Goal: Task Accomplishment & Management: Complete application form

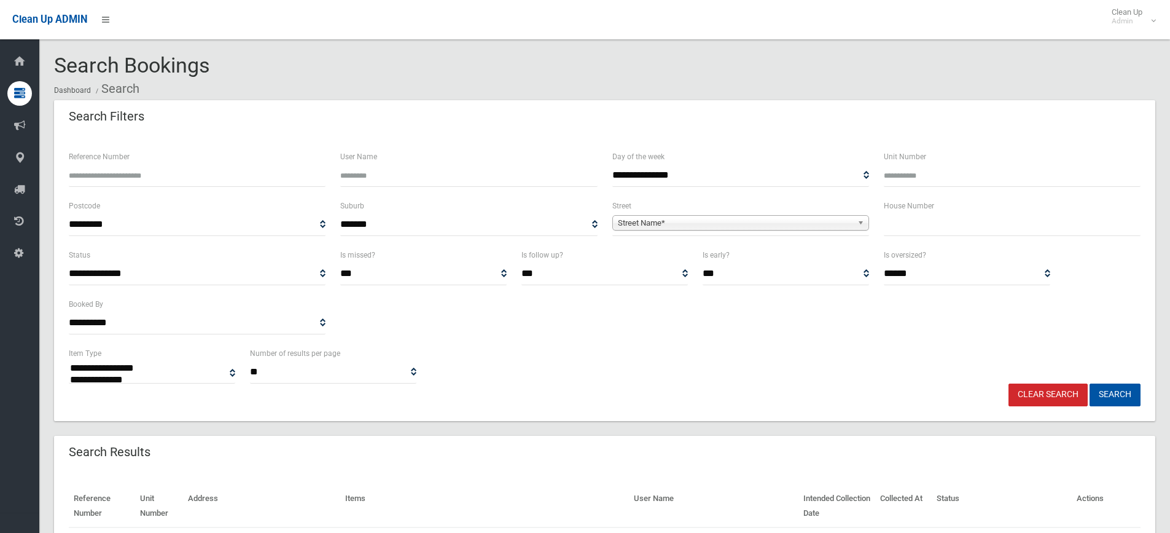
select select
click at [952, 226] on input "text" at bounding box center [1012, 224] width 257 height 23
type input "**"
click at [752, 221] on span "Street Name*" at bounding box center [735, 223] width 235 height 15
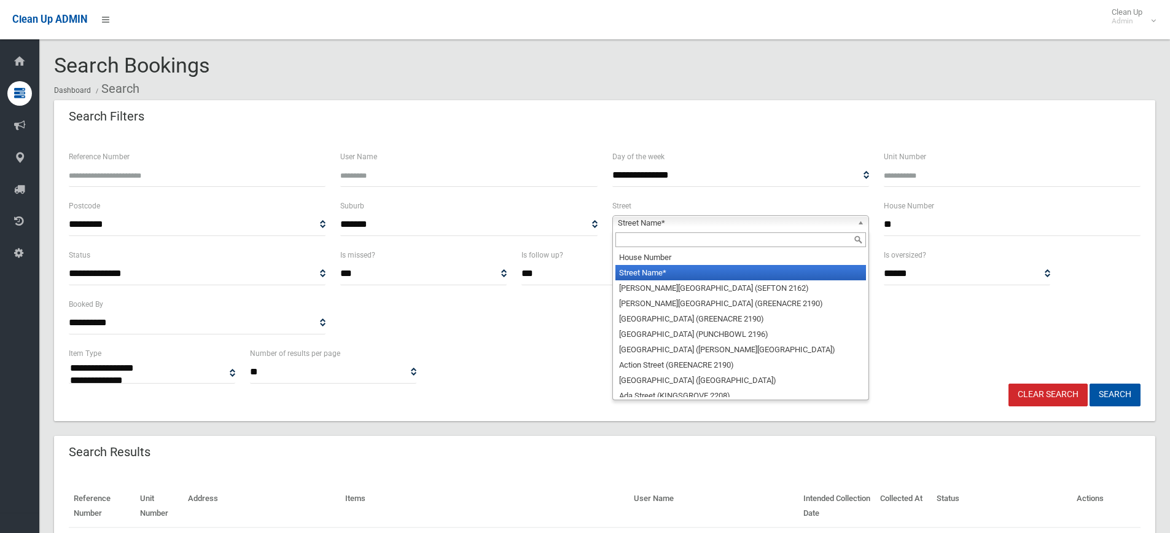
click at [676, 240] on input "text" at bounding box center [741, 239] width 251 height 15
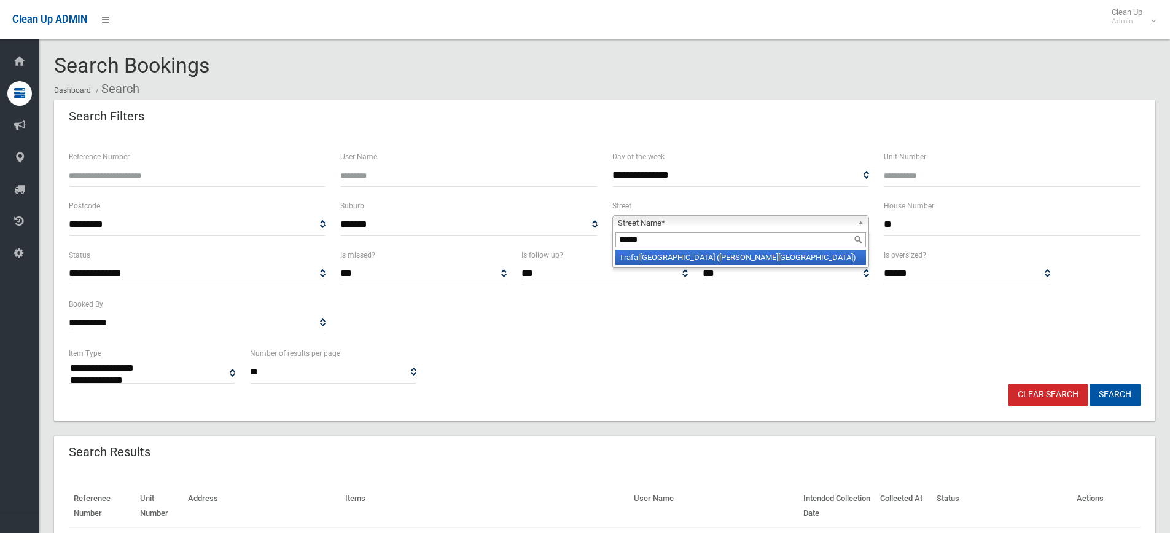
type input "******"
drag, startPoint x: 693, startPoint y: 259, endPoint x: 842, endPoint y: 242, distance: 150.3
click at [694, 259] on li "Trafal gar Street (BELMORE 2192)" at bounding box center [741, 256] width 251 height 15
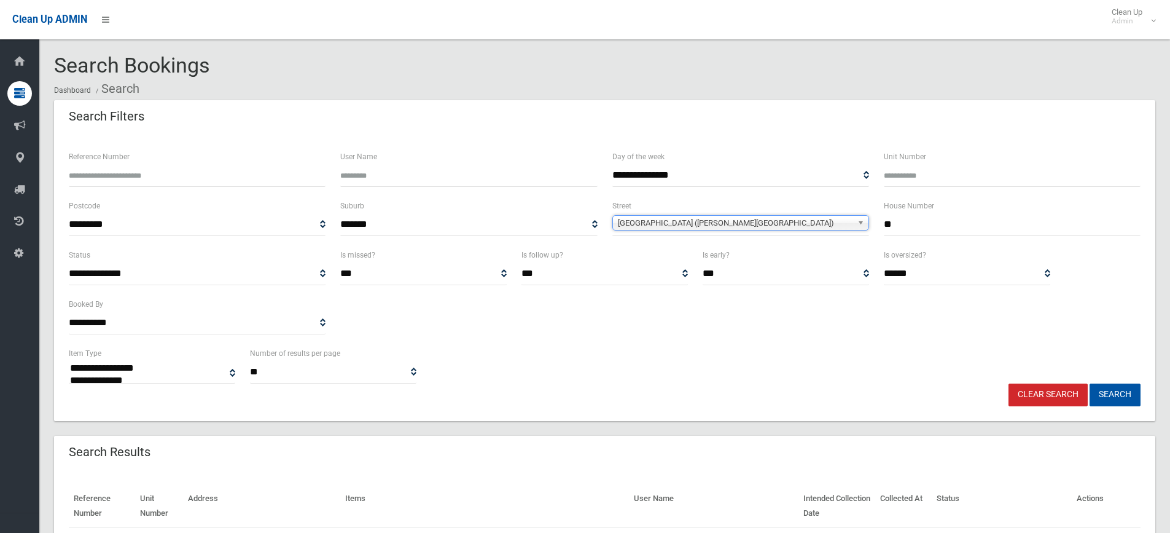
click at [907, 229] on input "**" at bounding box center [1012, 224] width 257 height 23
type input "*"
type input "**"
click at [1135, 396] on button "Search" at bounding box center [1115, 394] width 51 height 23
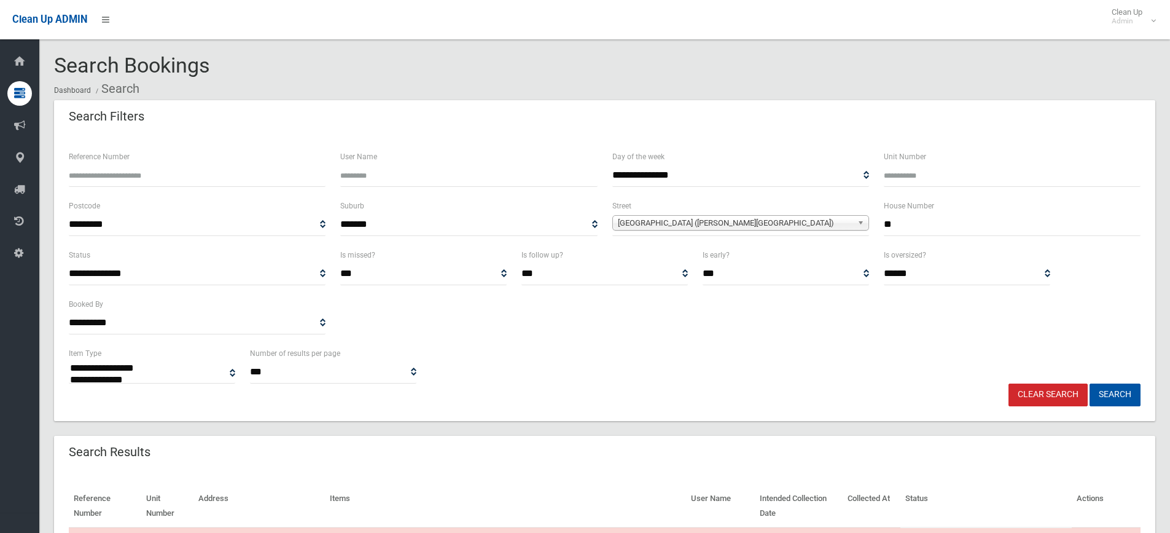
select select
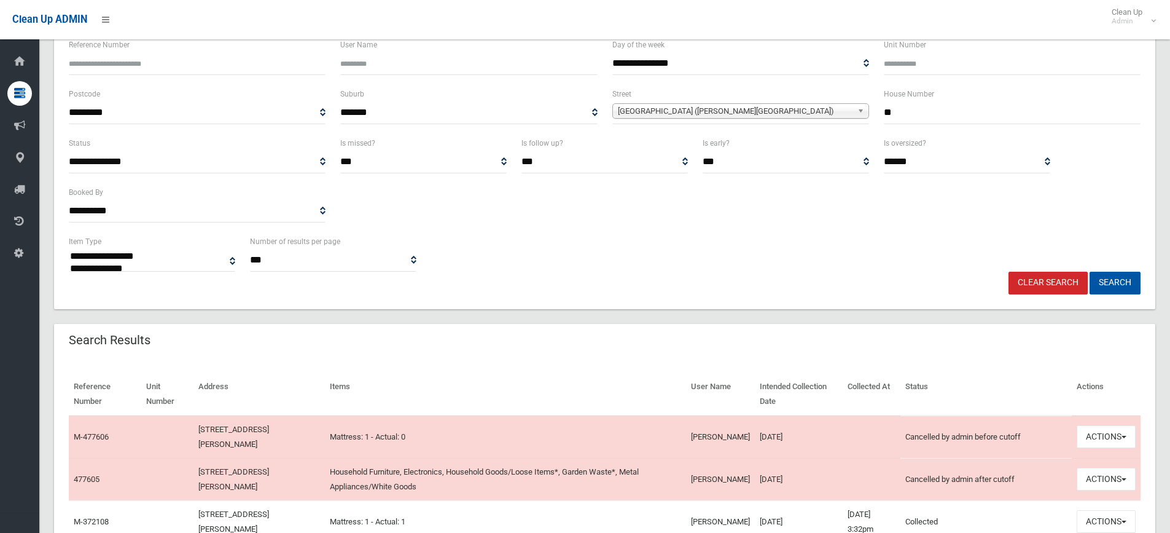
scroll to position [307, 0]
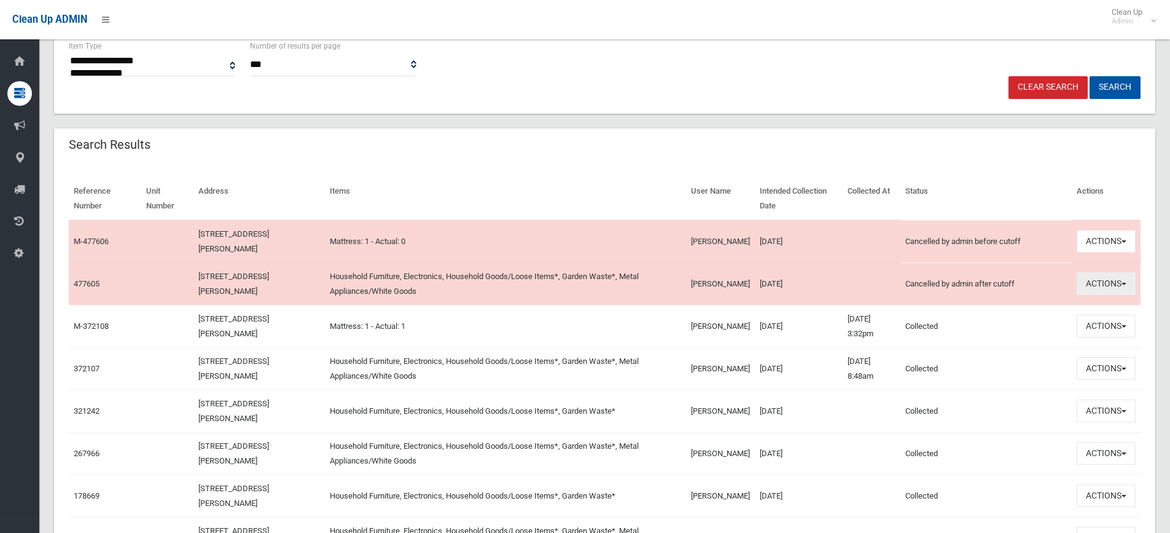
click at [1110, 288] on button "Actions" at bounding box center [1106, 283] width 59 height 23
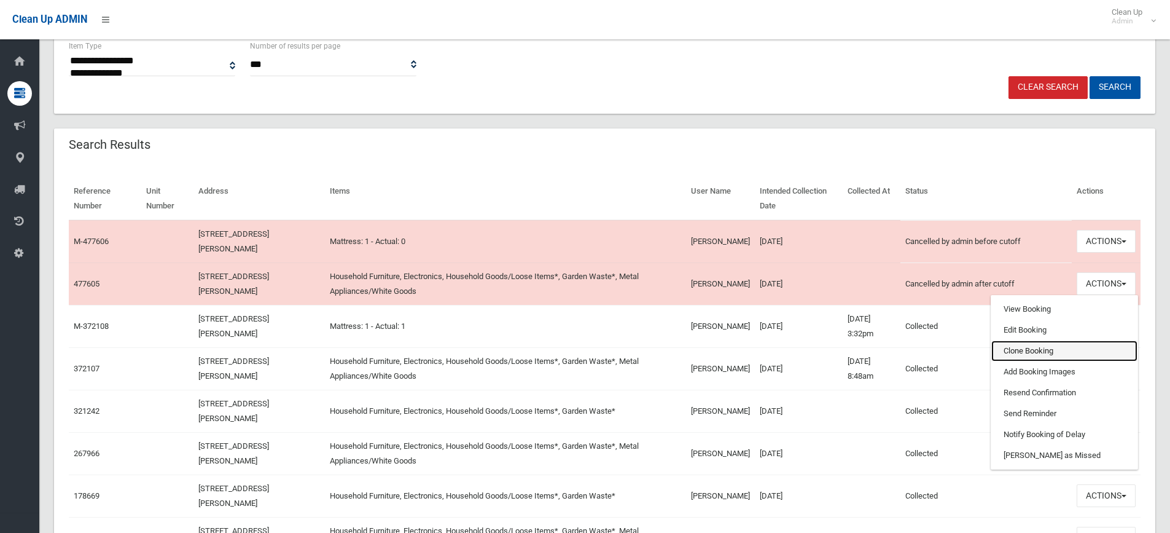
click at [1046, 347] on link "Clone Booking" at bounding box center [1065, 350] width 146 height 21
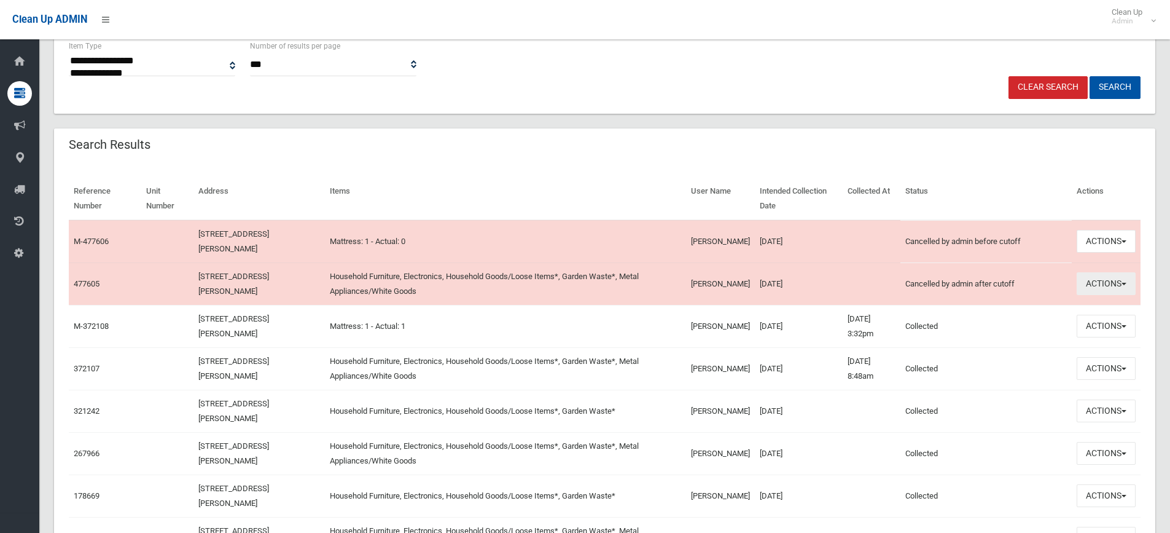
drag, startPoint x: 1121, startPoint y: 291, endPoint x: 1099, endPoint y: 290, distance: 21.5
click at [1121, 291] on button "Actions" at bounding box center [1106, 283] width 59 height 23
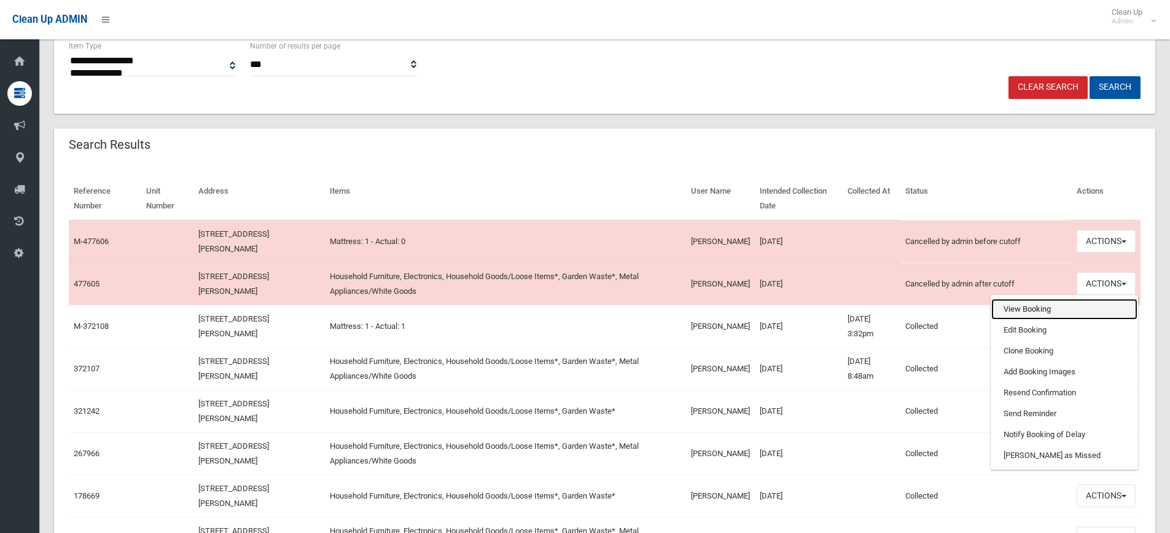
click at [1034, 312] on link "View Booking" at bounding box center [1065, 309] width 146 height 21
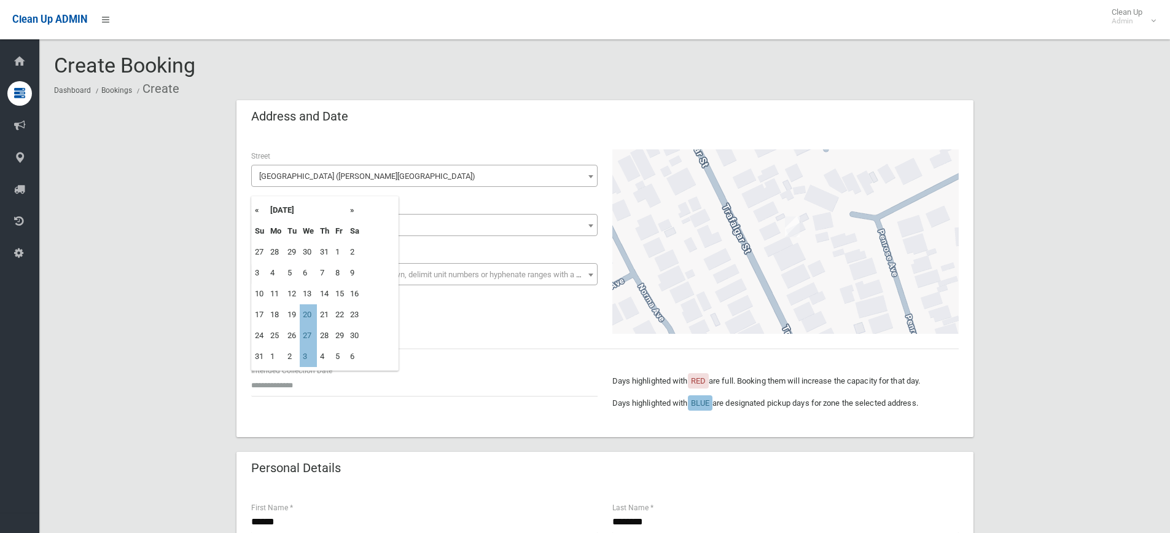
click at [315, 314] on td "20" at bounding box center [308, 314] width 17 height 21
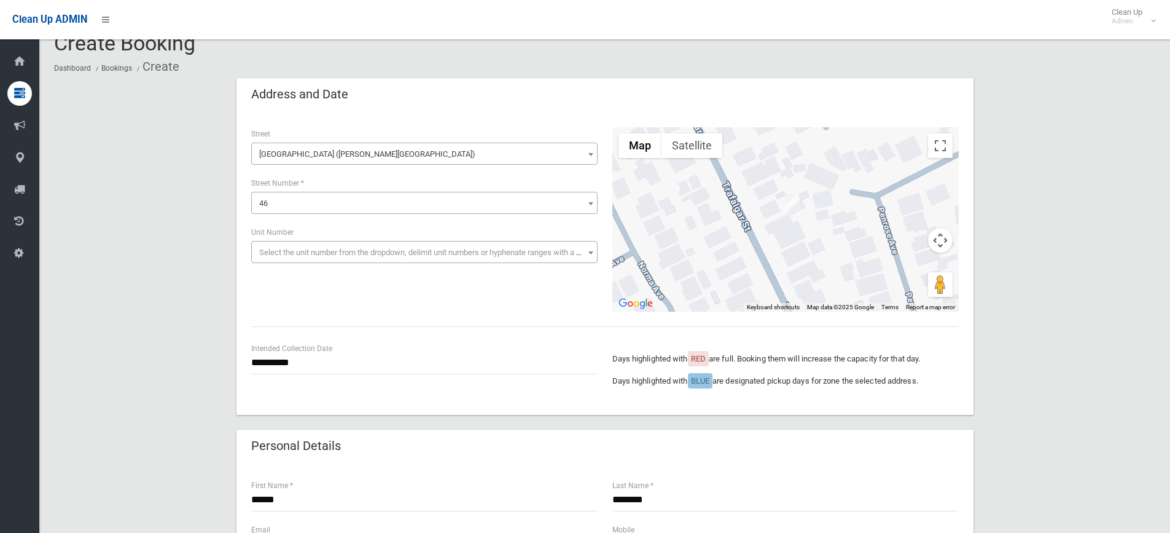
scroll to position [61, 0]
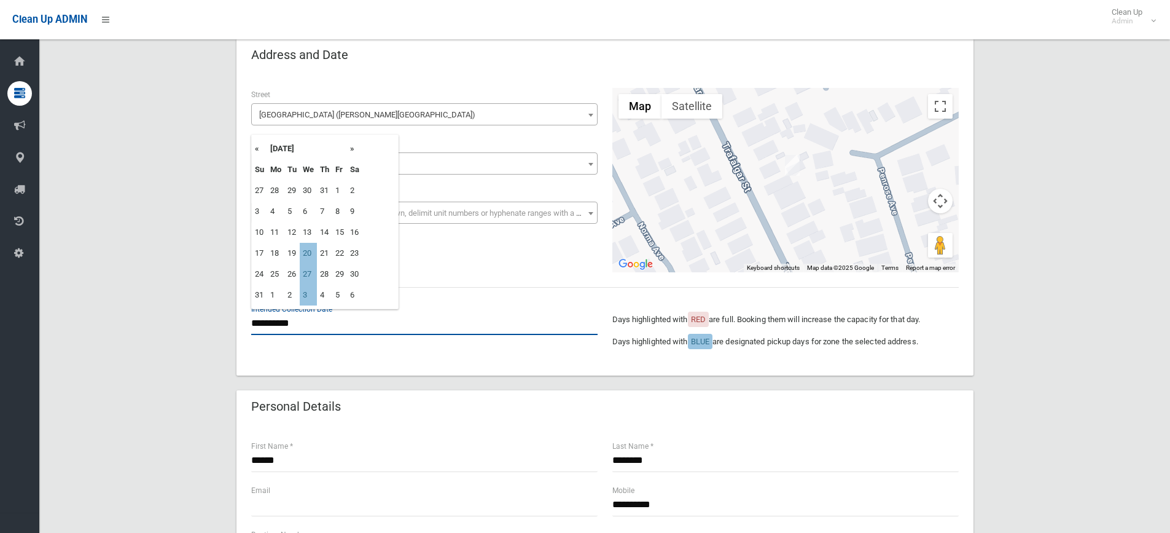
click at [280, 326] on input "**********" at bounding box center [424, 323] width 347 height 23
click at [311, 256] on td "20" at bounding box center [308, 253] width 17 height 21
click at [280, 323] on input "**********" at bounding box center [424, 323] width 347 height 23
click at [309, 281] on td "27" at bounding box center [308, 274] width 17 height 21
type input "**********"
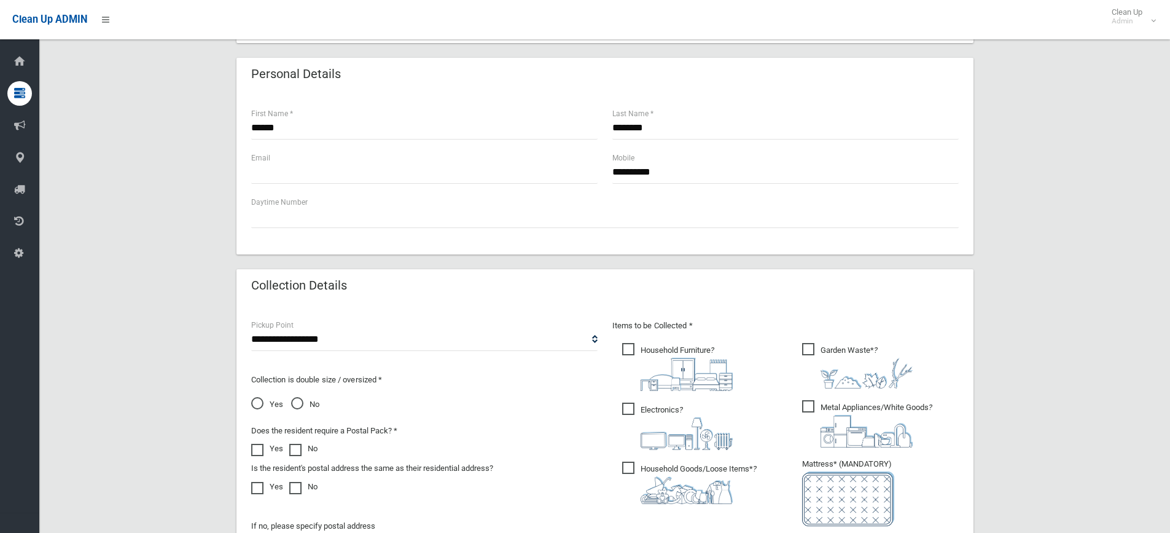
scroll to position [553, 0]
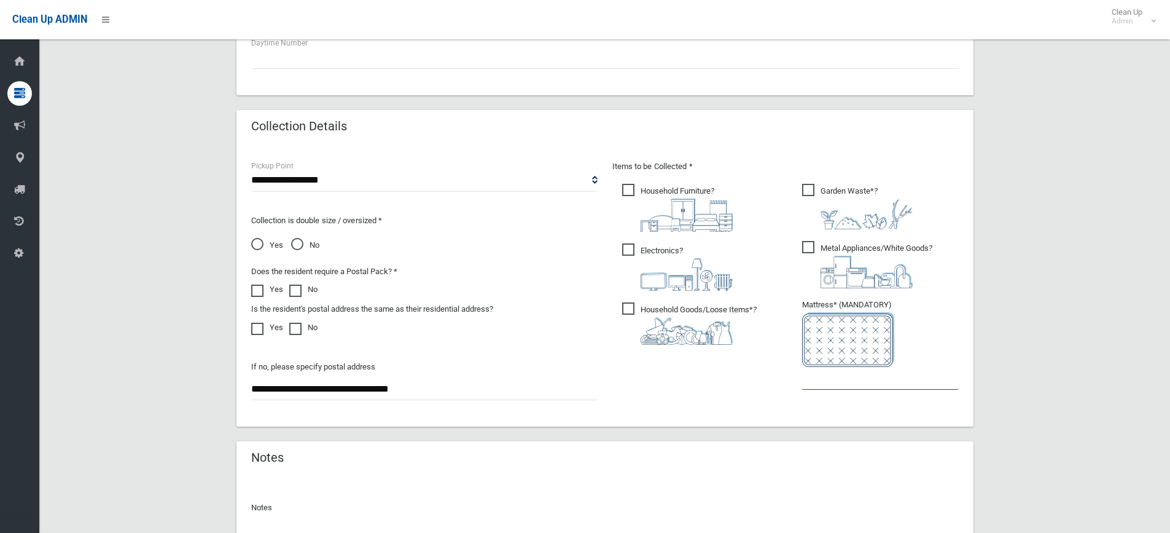
click at [845, 387] on input "text" at bounding box center [880, 378] width 157 height 23
type input "*"
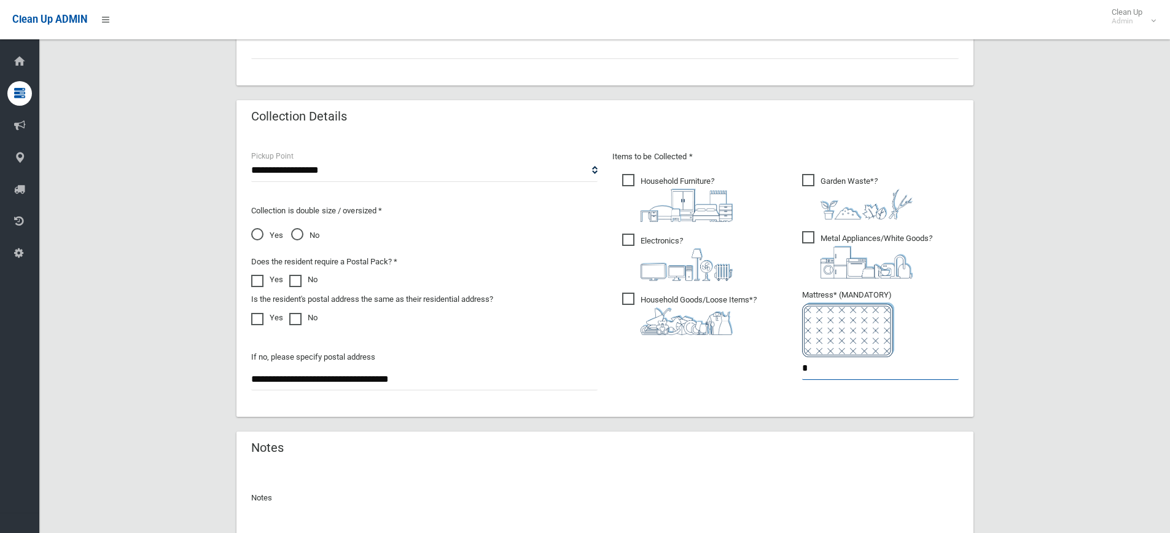
scroll to position [683, 0]
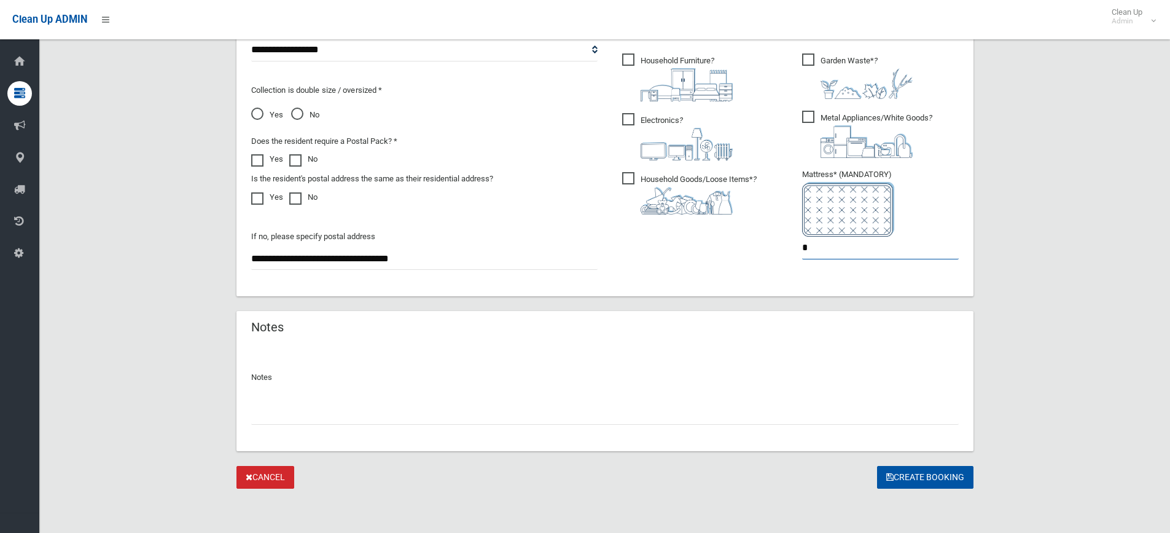
type input "*"
click at [334, 407] on input "text" at bounding box center [605, 413] width 708 height 23
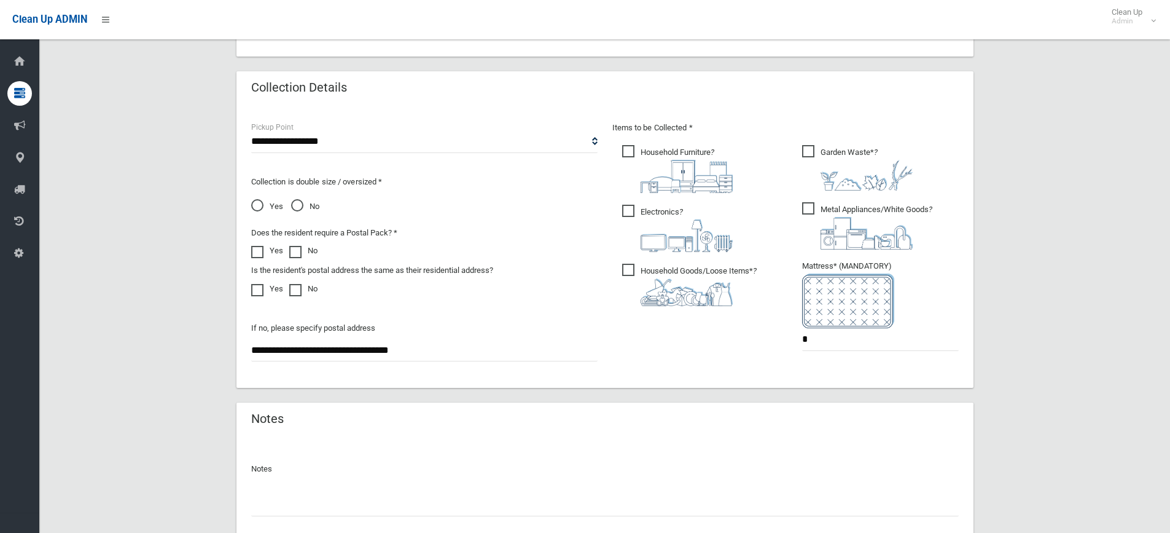
scroll to position [437, 0]
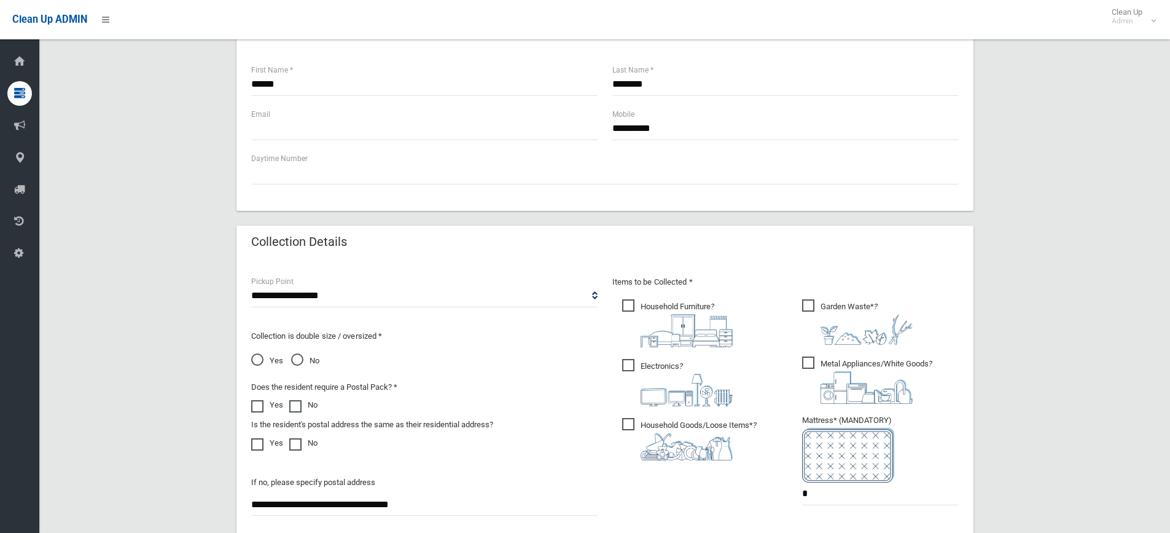
click at [297, 363] on span "No" at bounding box center [305, 360] width 28 height 15
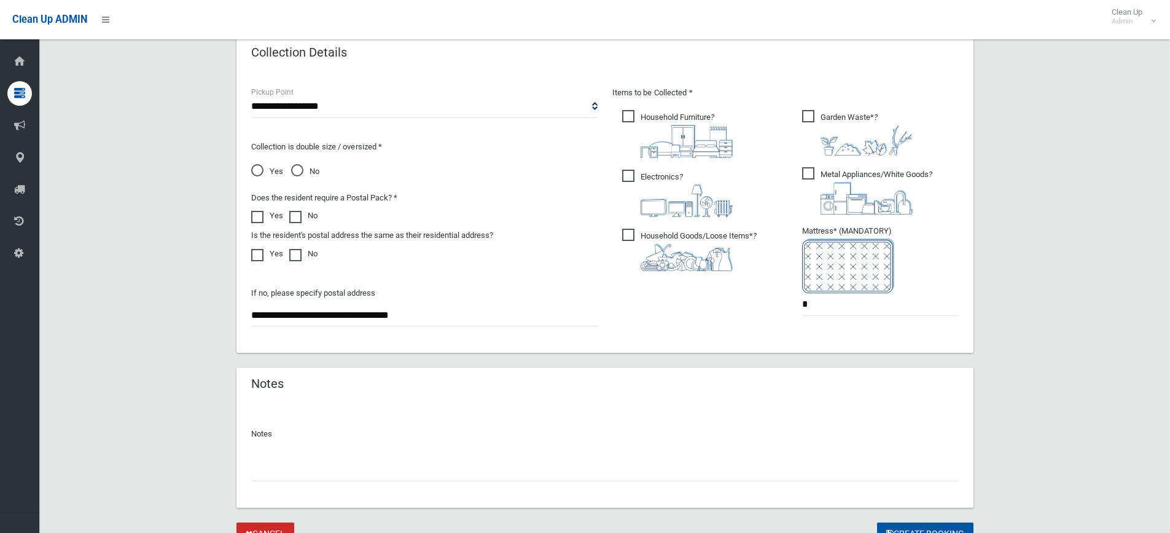
scroll to position [683, 0]
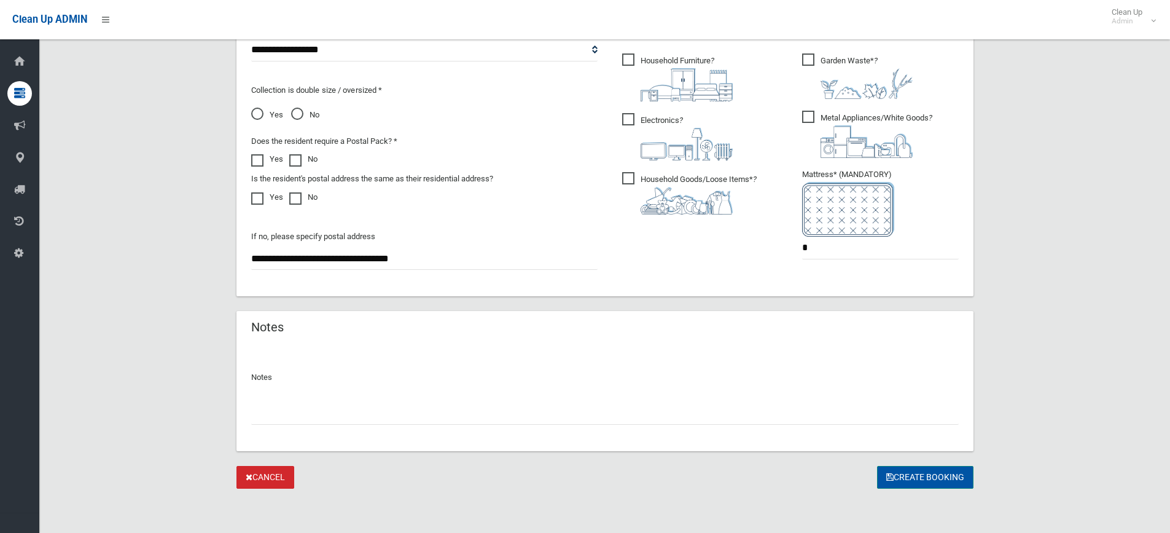
click at [939, 484] on button "Create Booking" at bounding box center [925, 477] width 96 height 23
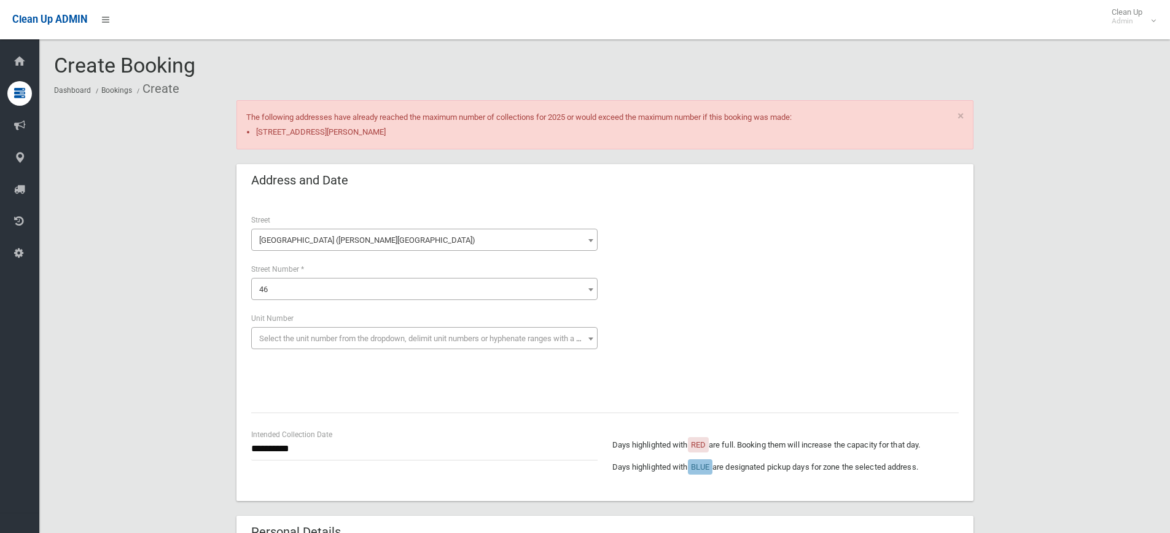
scroll to position [683, 0]
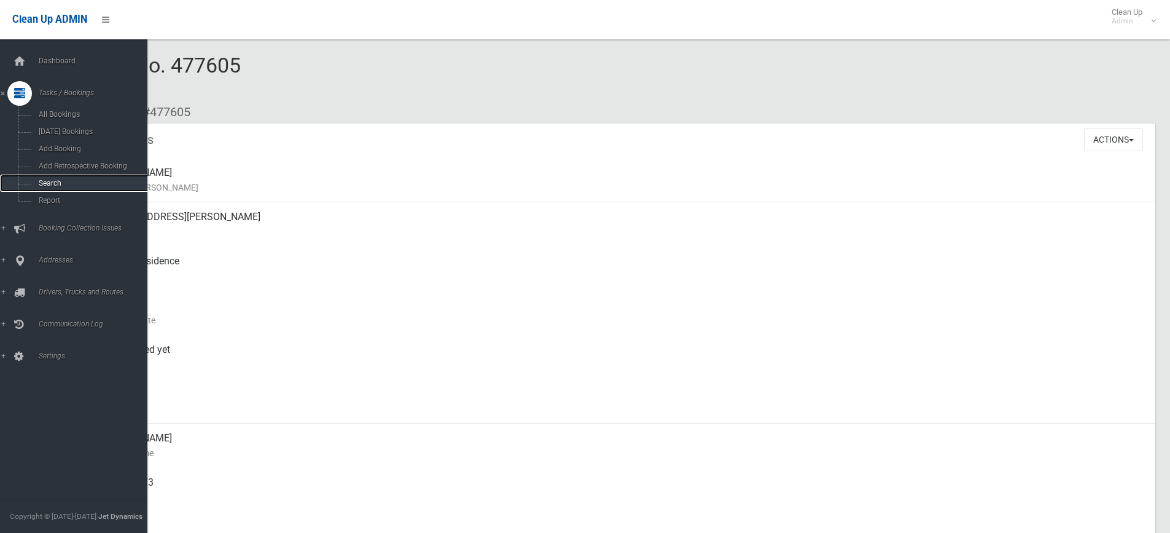
click at [79, 184] on span "Search" at bounding box center [90, 183] width 111 height 9
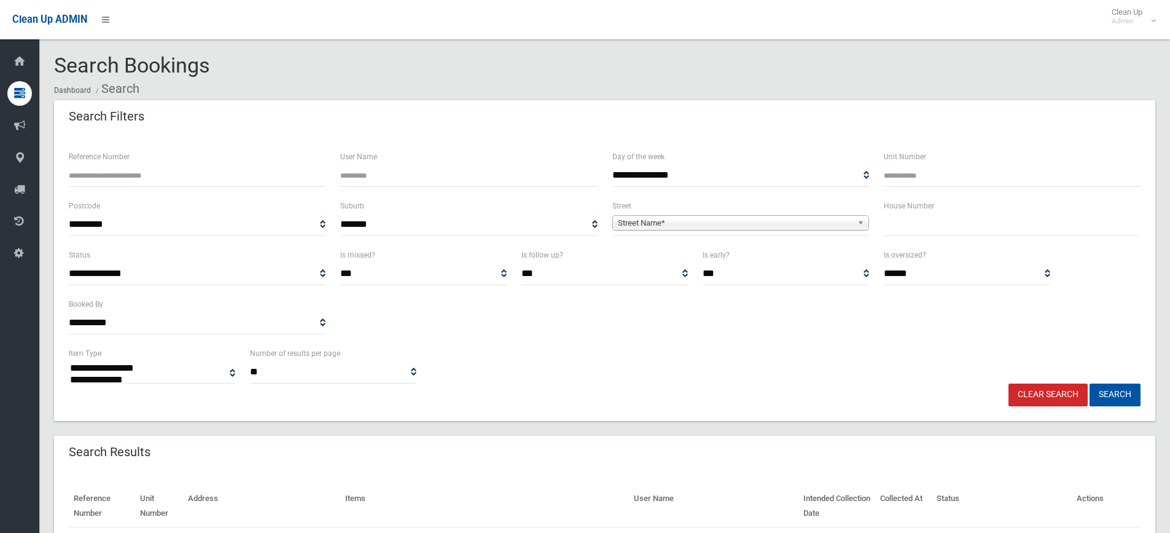
select select
